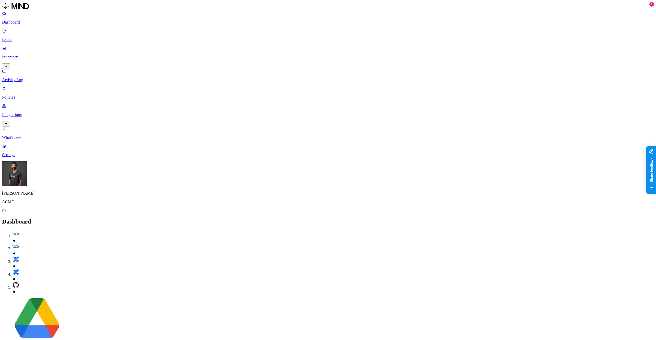
click at [41, 113] on p "Integrations" at bounding box center [328, 115] width 652 height 5
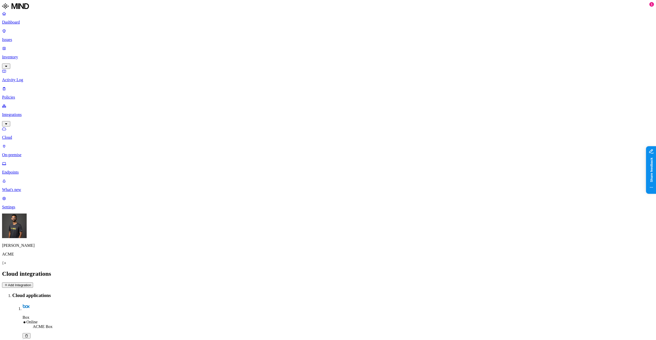
click at [32, 162] on link "Endpoints" at bounding box center [328, 168] width 652 height 13
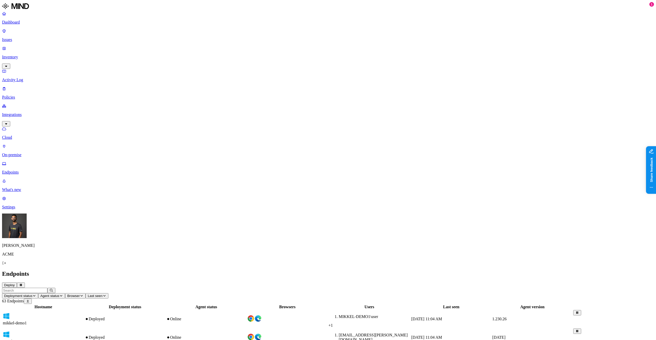
click at [38, 294] on button "Deployment status" at bounding box center [20, 296] width 36 height 5
click at [127, 48] on div "Deployed" at bounding box center [138, 44] width 50 height 9
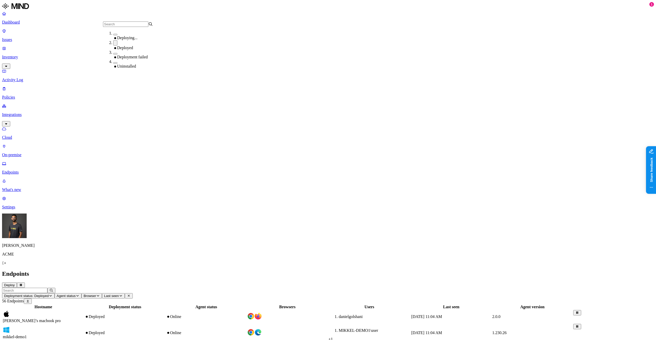
click at [121, 48] on div "Deployed" at bounding box center [138, 45] width 50 height 10
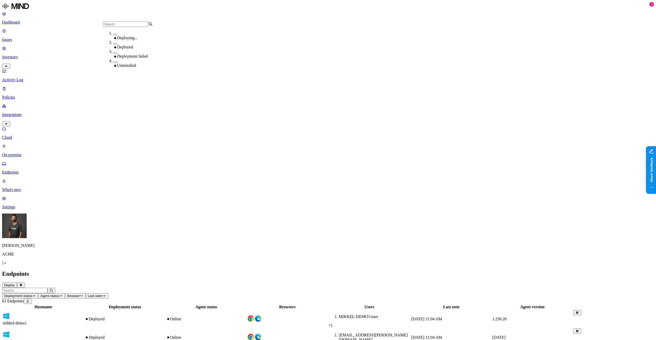
click at [59, 294] on span "Agent status" at bounding box center [49, 296] width 19 height 4
click at [155, 38] on div "Online" at bounding box center [175, 38] width 50 height 5
click at [246, 271] on div "Endpoints Deploy" at bounding box center [328, 279] width 652 height 17
click at [30, 299] on button at bounding box center [26, 301] width 8 height 5
